Goal: Task Accomplishment & Management: Use online tool/utility

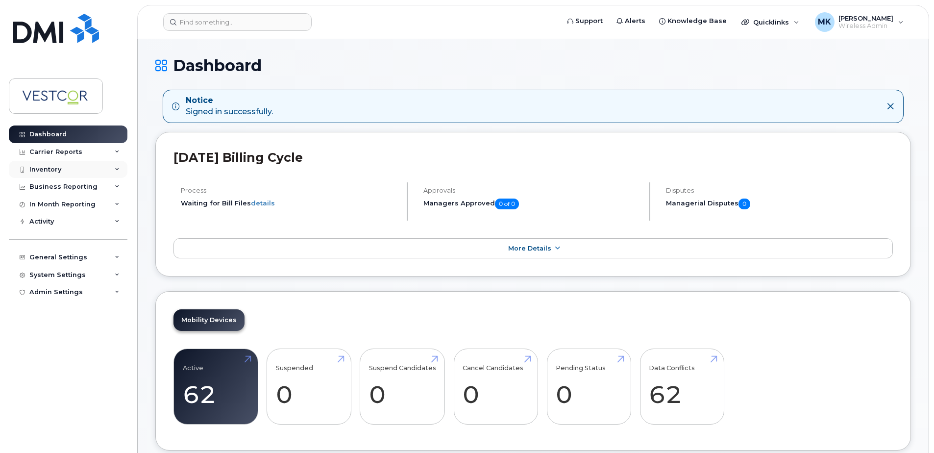
click at [56, 168] on div "Inventory" at bounding box center [45, 170] width 32 height 8
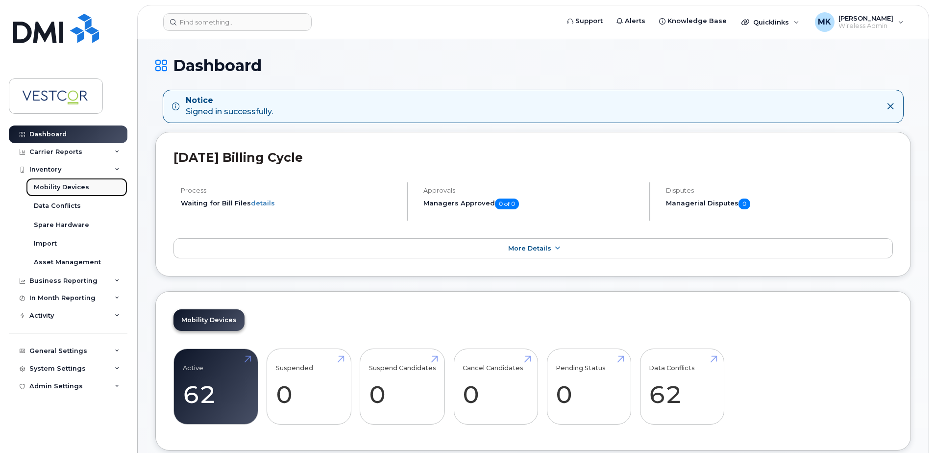
click at [63, 188] on div "Mobility Devices" at bounding box center [61, 187] width 55 height 9
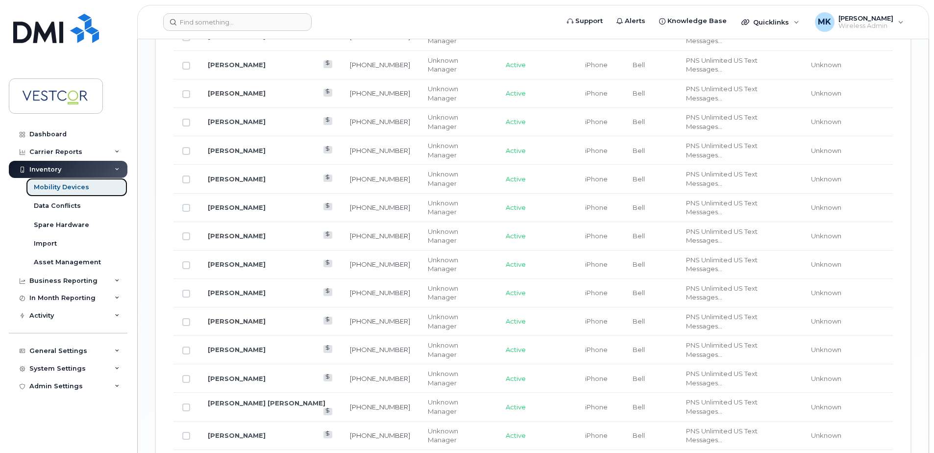
scroll to position [1181, 0]
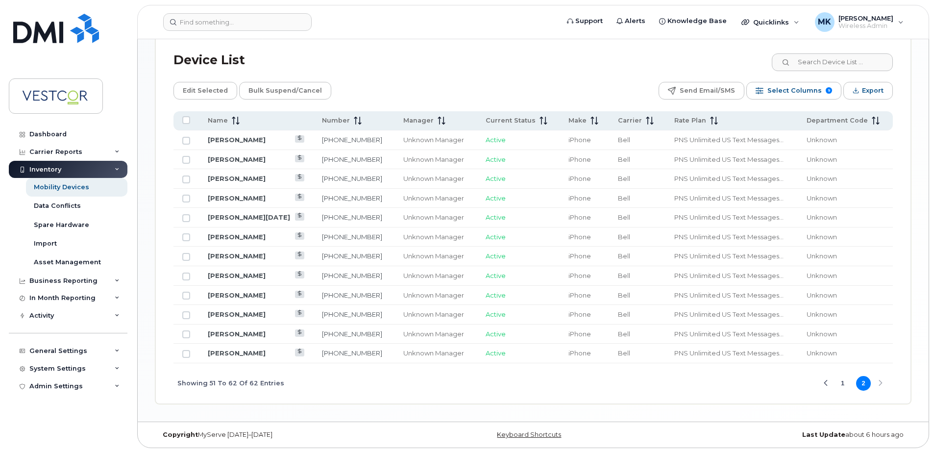
scroll to position [444, 0]
click at [843, 382] on button "1" at bounding box center [843, 383] width 15 height 15
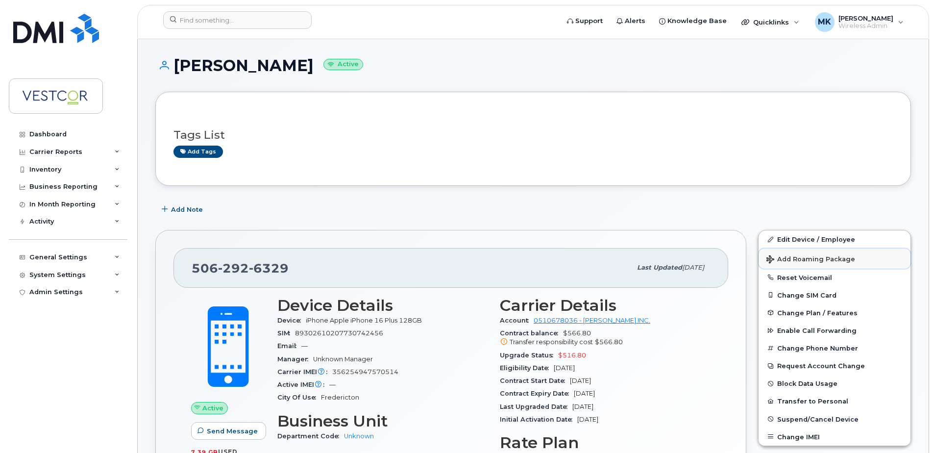
click at [814, 257] on span "Add Roaming Package" at bounding box center [811, 259] width 89 height 9
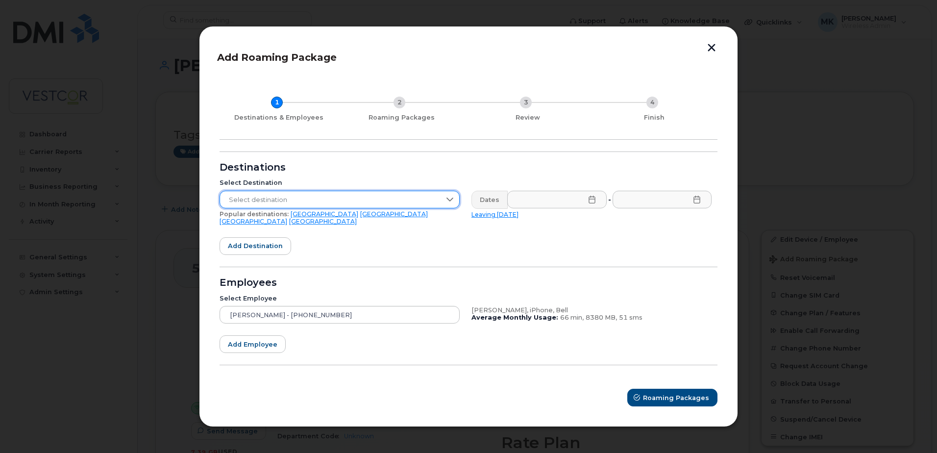
click at [400, 199] on span "Select destination" at bounding box center [330, 200] width 221 height 18
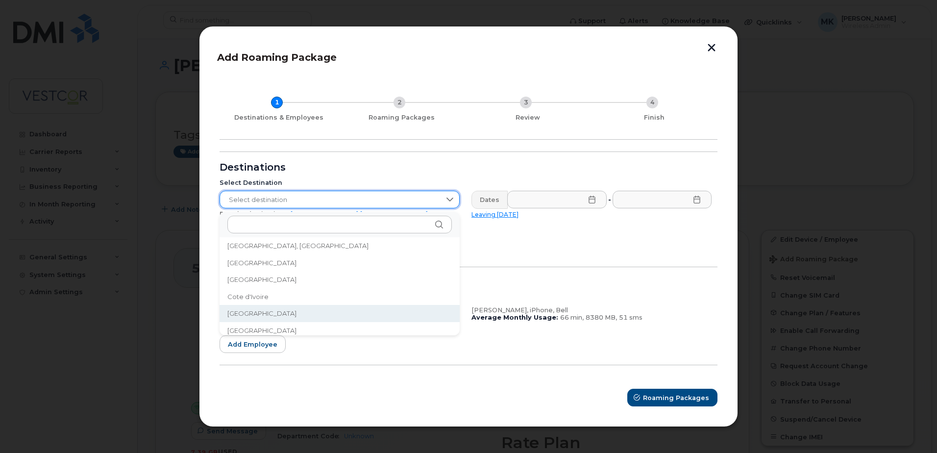
scroll to position [787, 0]
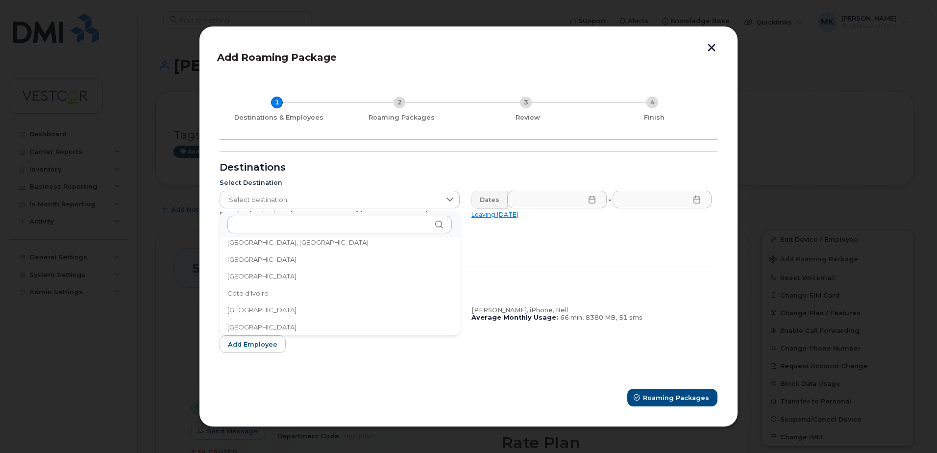
click at [250, 325] on li "[GEOGRAPHIC_DATA]" at bounding box center [340, 327] width 240 height 17
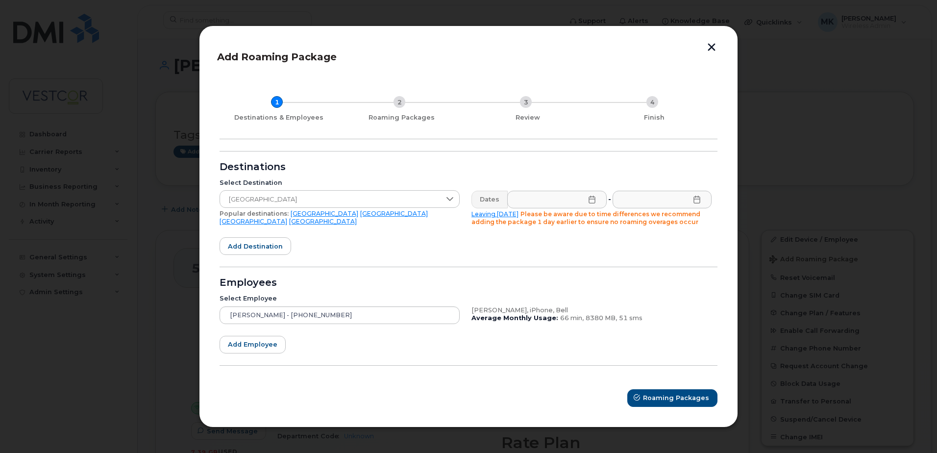
click at [594, 199] on icon at bounding box center [592, 200] width 6 height 8
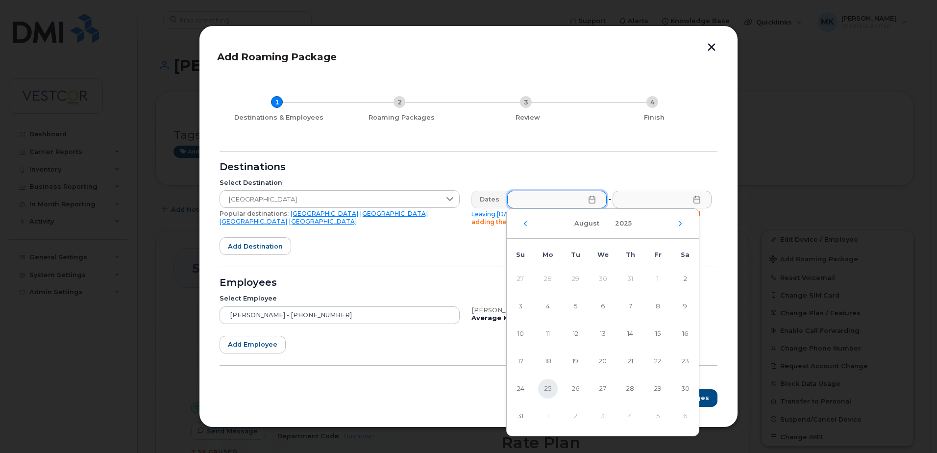
click at [549, 390] on span "25" at bounding box center [548, 389] width 20 height 20
type input "[DATE]"
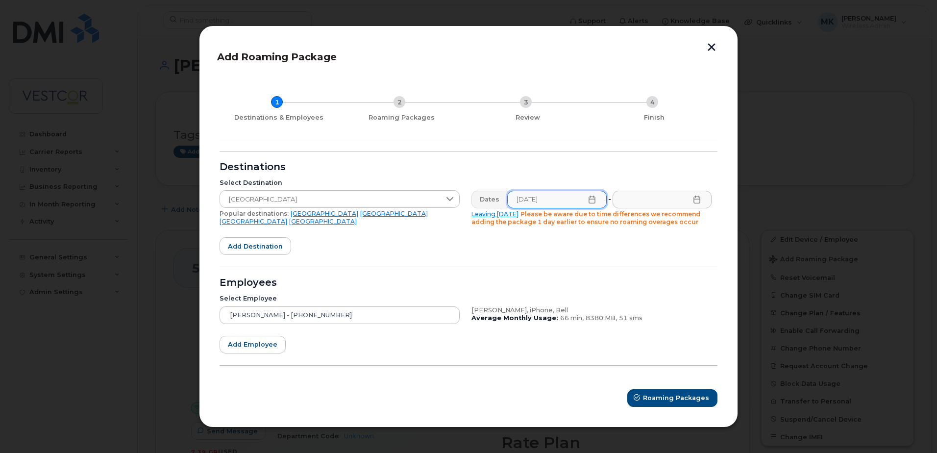
click at [697, 199] on icon at bounding box center [697, 200] width 8 height 8
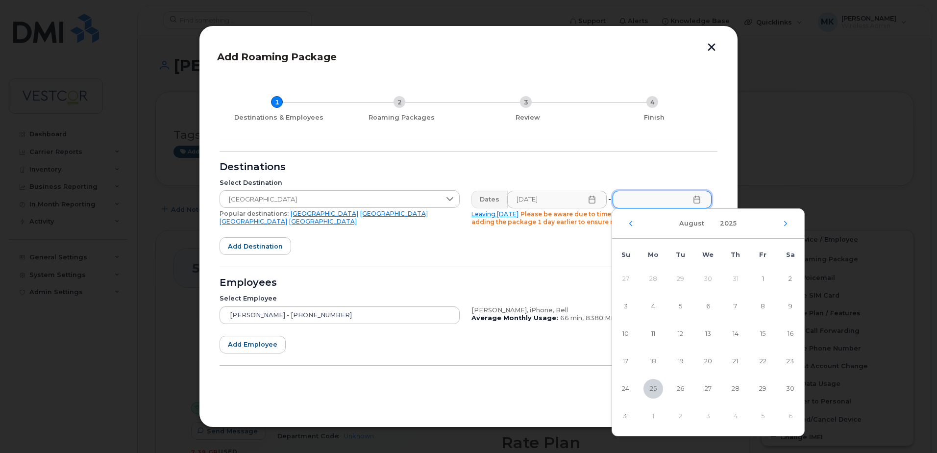
click at [788, 221] on div "[DATE]" at bounding box center [708, 224] width 192 height 30
click at [786, 223] on icon "Next Month" at bounding box center [785, 223] width 3 height 5
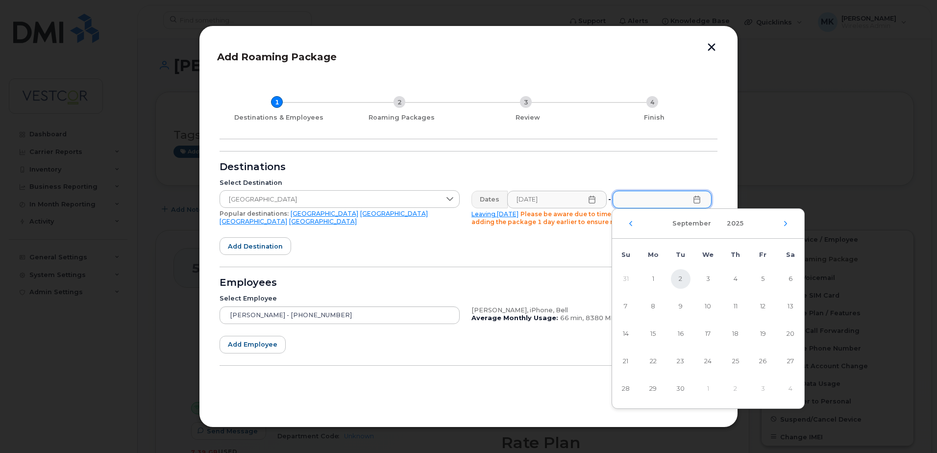
click at [679, 277] on span "2" at bounding box center [681, 279] width 20 height 20
type input "[DATE]"
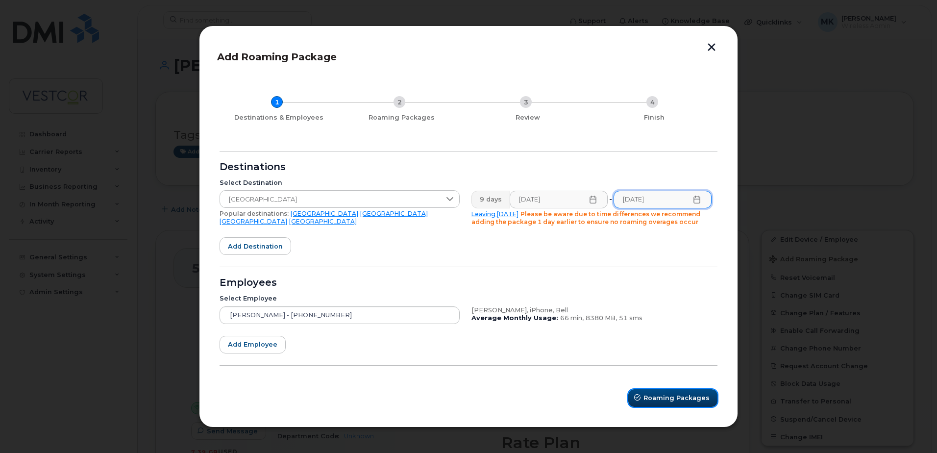
click at [691, 398] on span "Roaming Packages" at bounding box center [677, 397] width 66 height 9
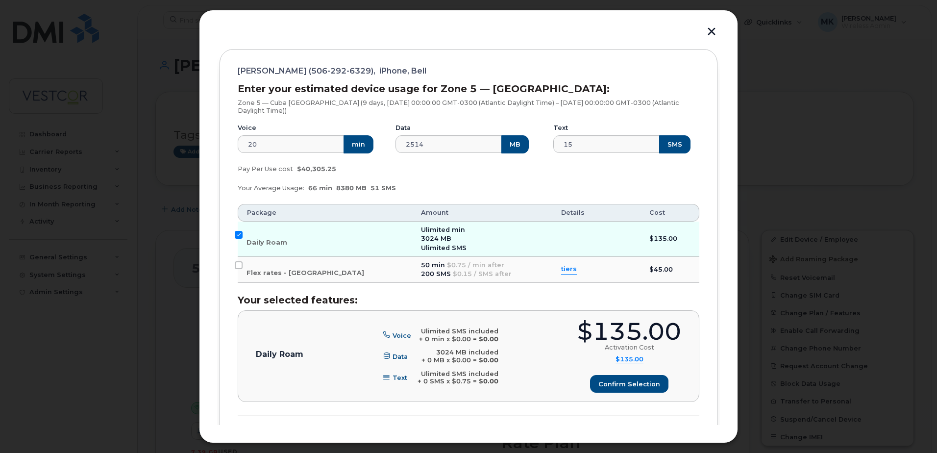
scroll to position [49, 0]
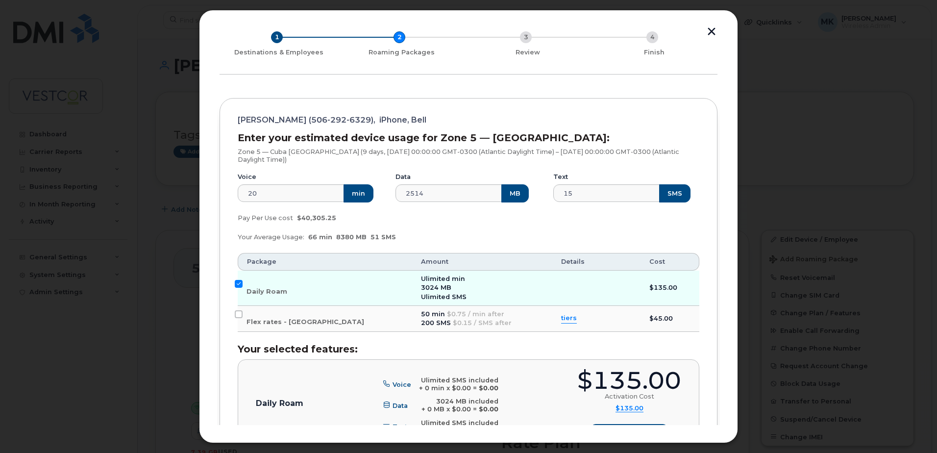
click at [271, 39] on div "1" at bounding box center [277, 37] width 12 height 12
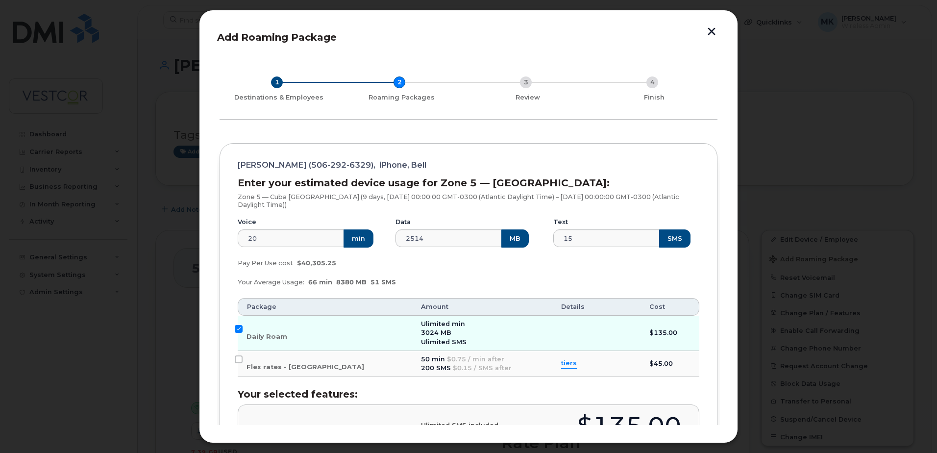
scroll to position [0, 0]
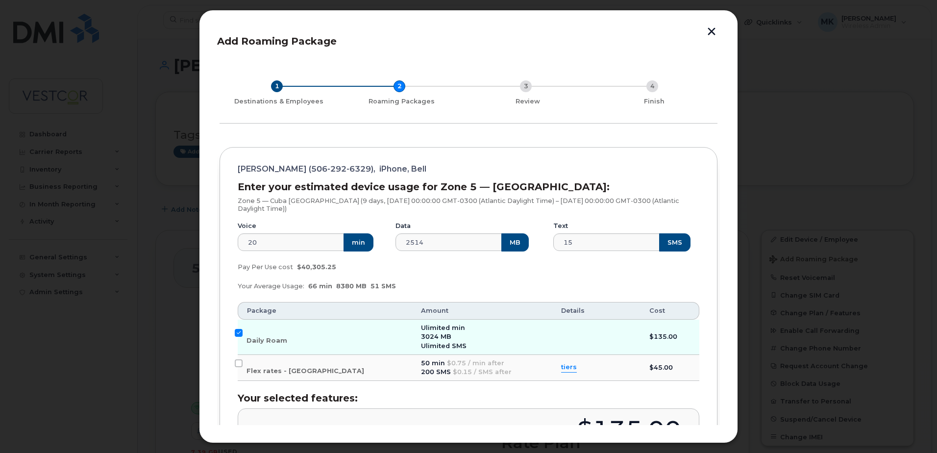
click at [708, 29] on button "button" at bounding box center [711, 32] width 15 height 10
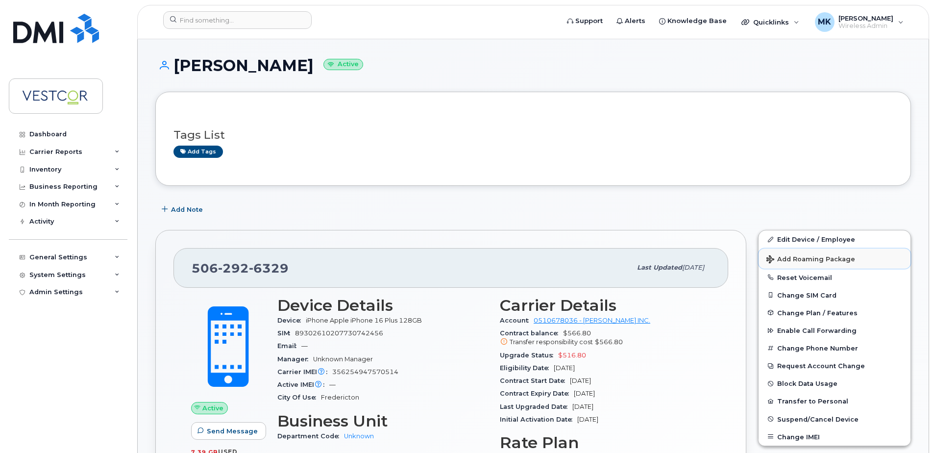
click at [806, 259] on span "Add Roaming Package" at bounding box center [811, 259] width 89 height 9
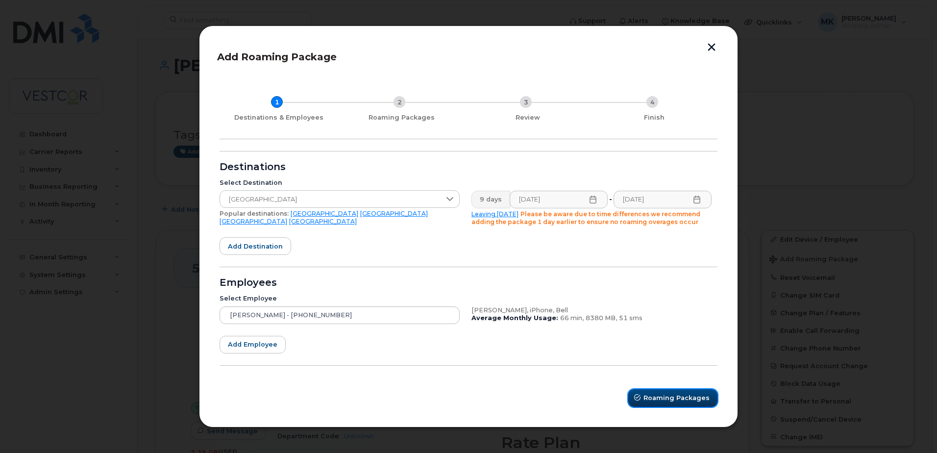
click at [676, 392] on button "Roaming Packages" at bounding box center [672, 398] width 89 height 18
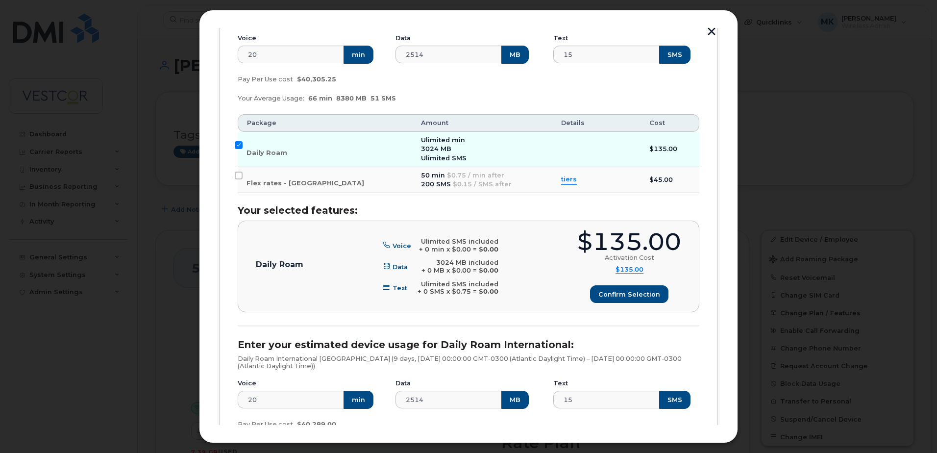
scroll to position [196, 0]
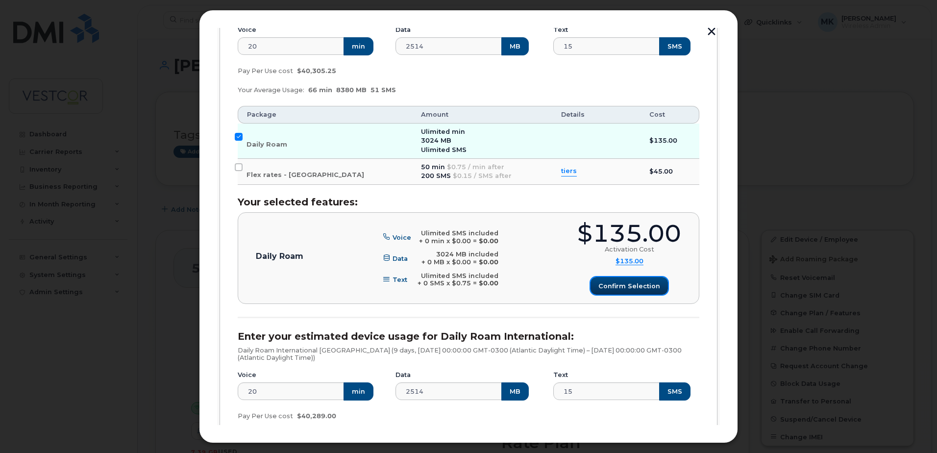
click at [620, 284] on span "Confirm selection" at bounding box center [629, 285] width 62 height 9
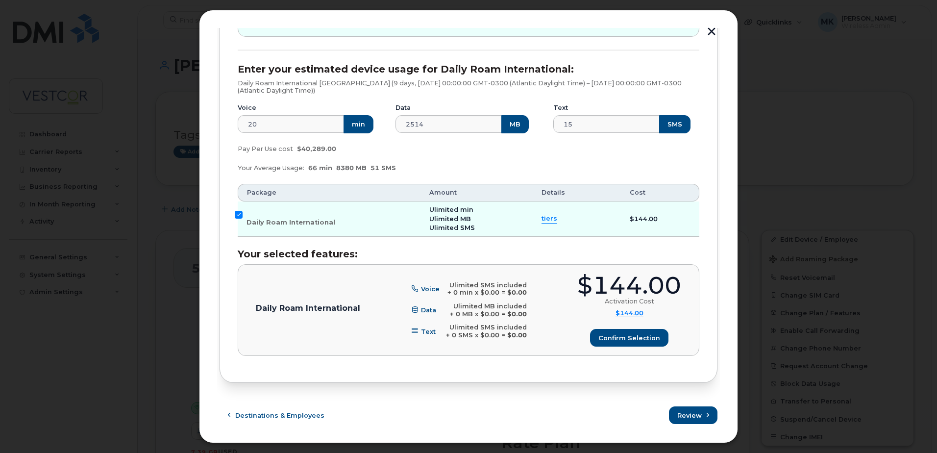
scroll to position [465, 0]
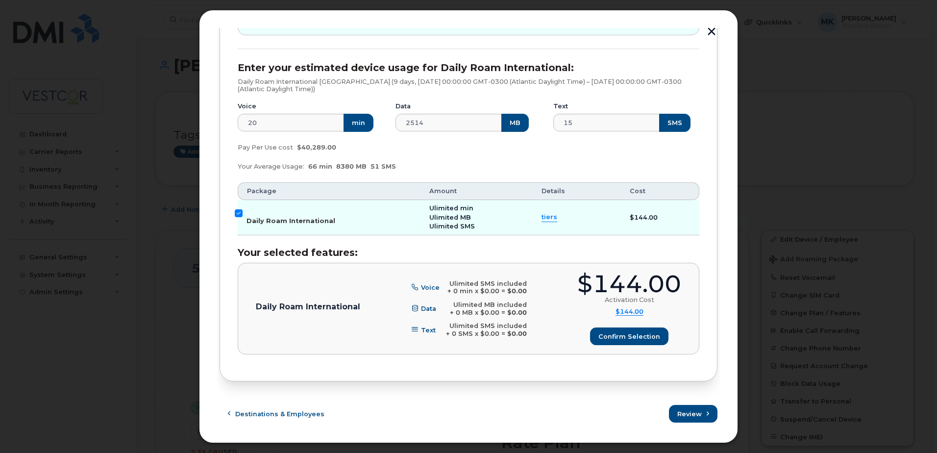
click at [242, 214] on input "Daily Roam International" at bounding box center [239, 213] width 8 height 8
checkbox input "false"
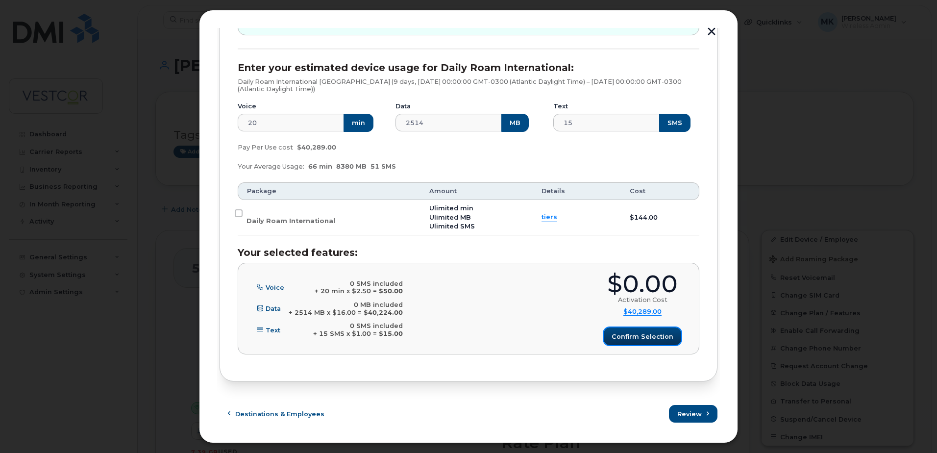
click at [644, 335] on span "Confirm selection" at bounding box center [643, 336] width 62 height 9
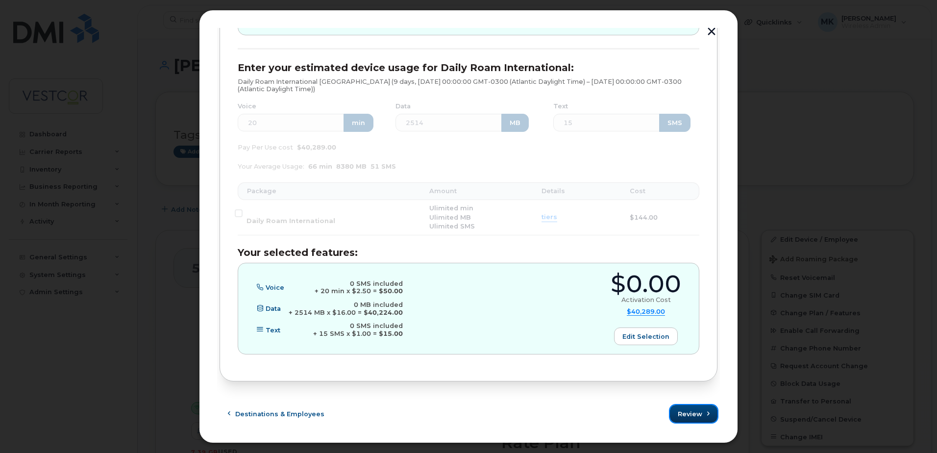
click at [693, 412] on span "Review" at bounding box center [690, 413] width 25 height 9
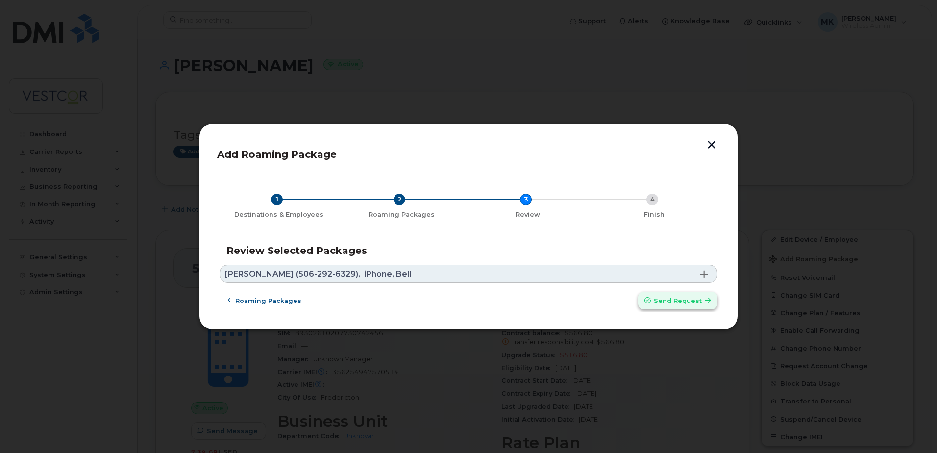
click at [682, 300] on span "Send request" at bounding box center [678, 300] width 48 height 9
click at [675, 298] on div "Roaming packages Send request" at bounding box center [469, 301] width 498 height 18
click at [662, 301] on div "Roaming packages Send request" at bounding box center [469, 301] width 498 height 18
click at [652, 203] on div "4" at bounding box center [653, 200] width 12 height 12
click at [228, 298] on icon "button" at bounding box center [229, 301] width 6 height 6
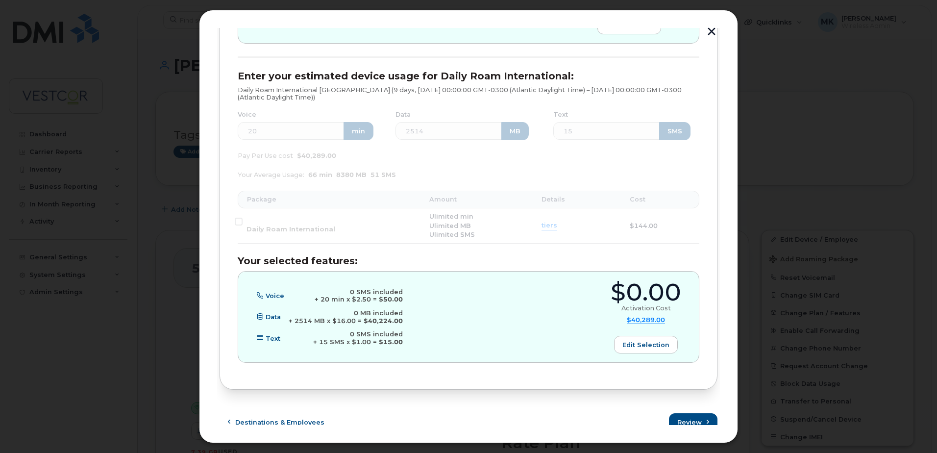
scroll to position [465, 0]
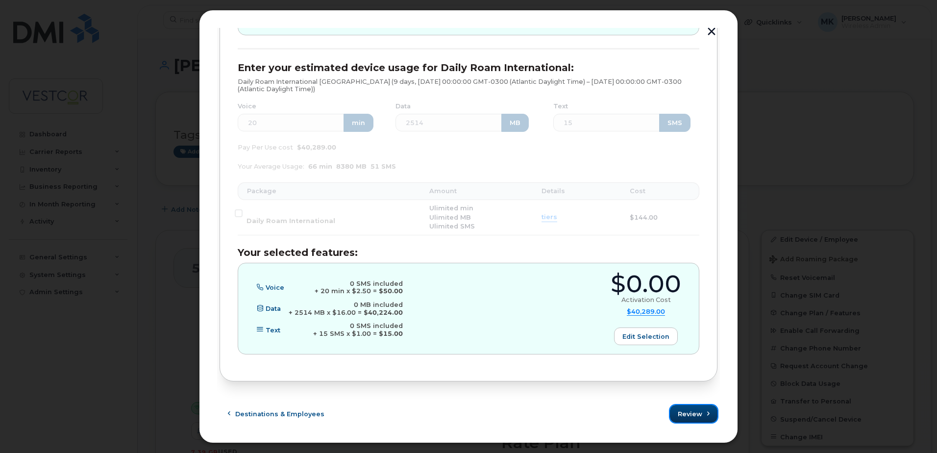
click at [687, 411] on span "Review" at bounding box center [690, 413] width 25 height 9
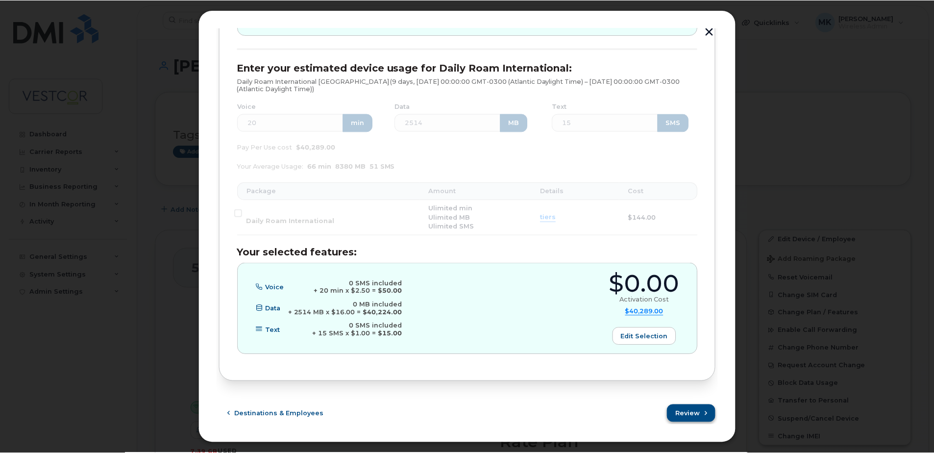
scroll to position [0, 0]
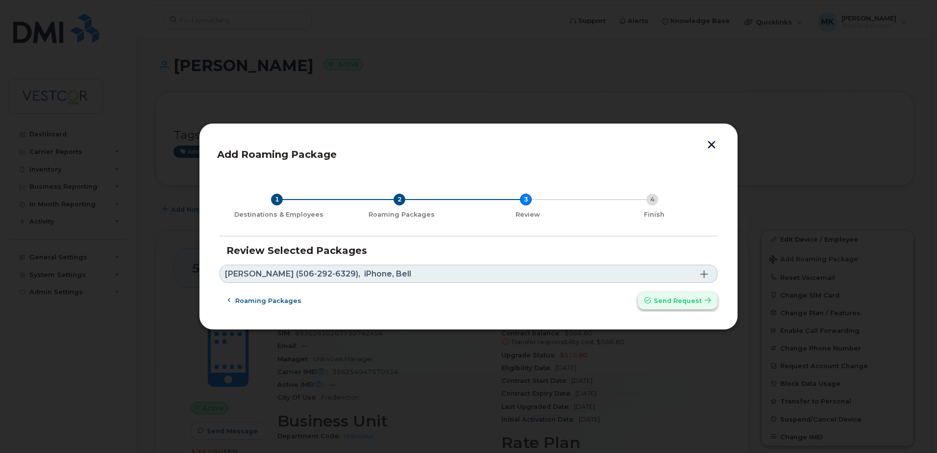
click at [674, 303] on span "Send request" at bounding box center [678, 300] width 48 height 9
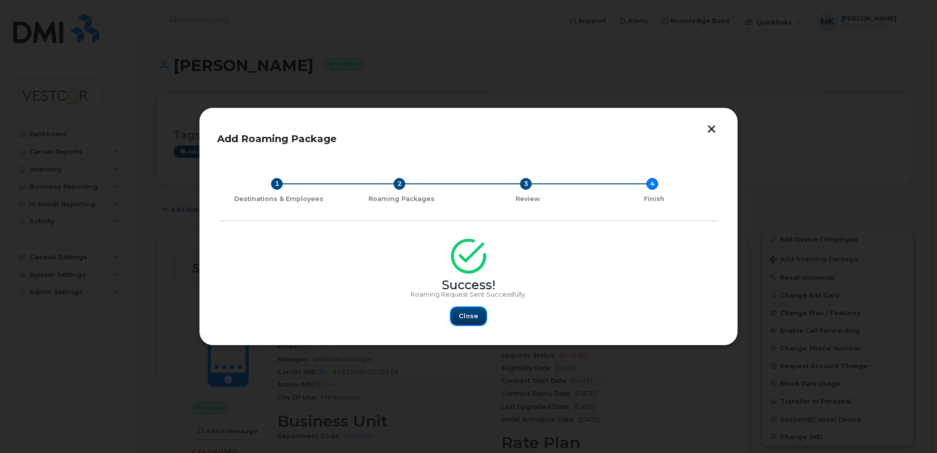
click at [471, 310] on button "Close" at bounding box center [468, 316] width 35 height 18
